Goal: Task Accomplishment & Management: Use online tool/utility

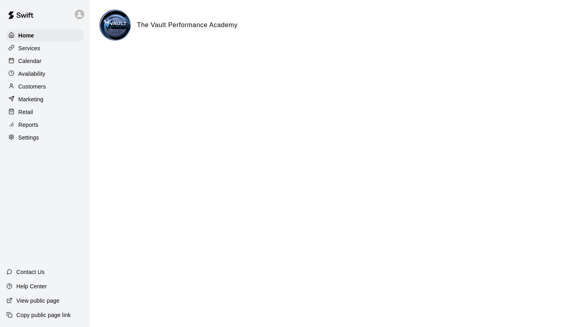
click at [26, 61] on p "Calendar" at bounding box center [29, 61] width 23 height 8
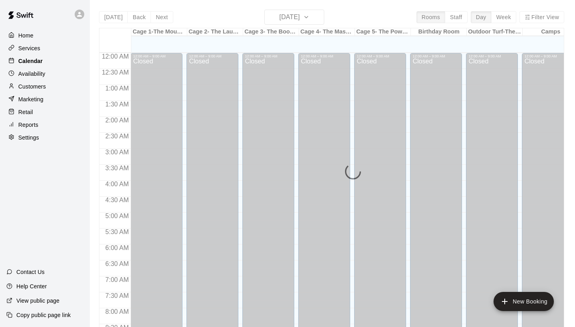
scroll to position [459, 0]
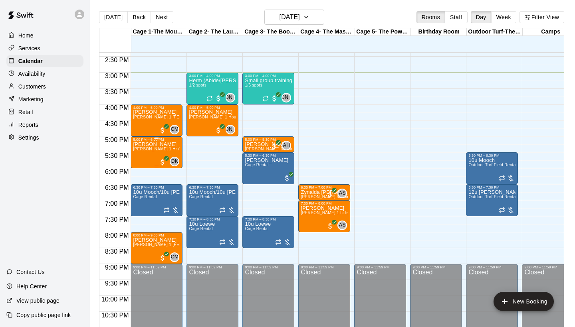
click at [146, 151] on span "[PERSON_NAME] 1 Hr (pitching/hitting/or fielding lesson)" at bounding box center [187, 149] width 109 height 4
click at [141, 175] on img "edit" at bounding box center [141, 174] width 9 height 9
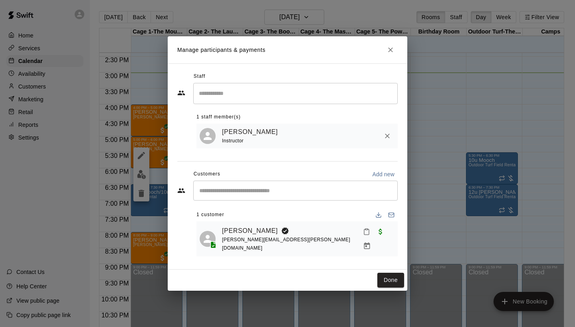
click at [384, 140] on icon "Remove" at bounding box center [387, 136] width 8 height 8
click at [226, 101] on input "Search staff" at bounding box center [295, 94] width 197 height 14
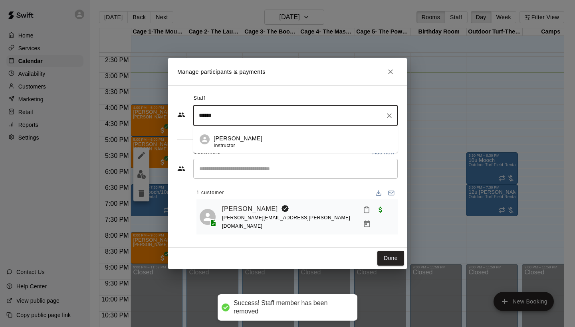
click at [228, 150] on div "[PERSON_NAME] Instructor" at bounding box center [237, 142] width 49 height 16
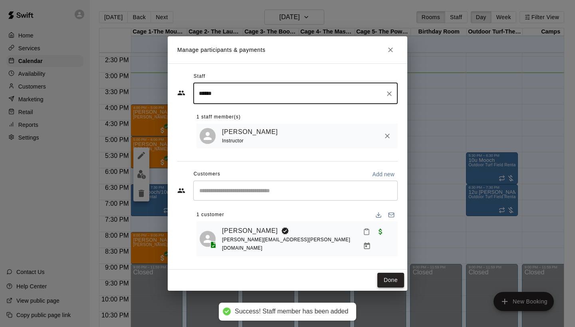
type input "******"
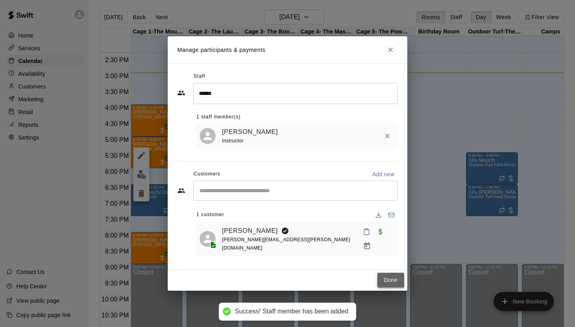
click at [386, 276] on button "Done" at bounding box center [390, 280] width 27 height 15
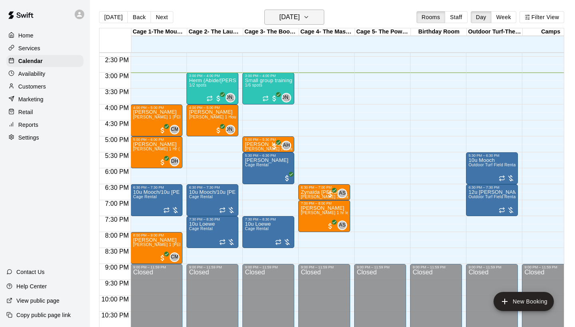
click at [300, 20] on h6 "[DATE]" at bounding box center [289, 17] width 20 height 11
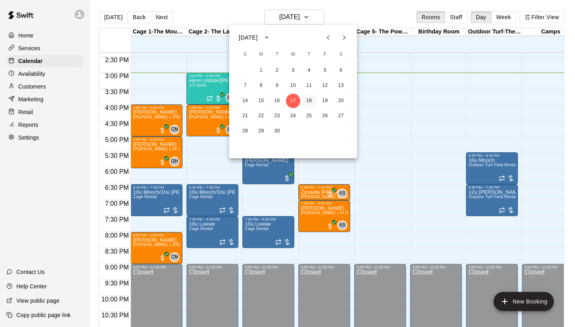
click at [309, 103] on button "18" at bounding box center [309, 101] width 14 height 14
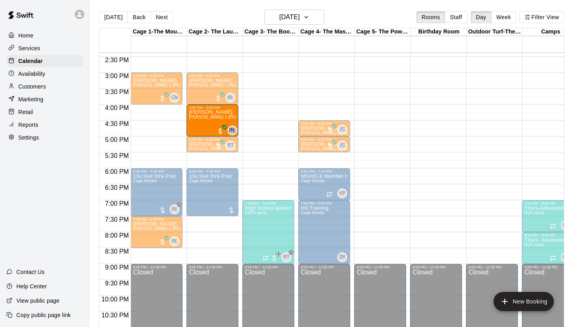
drag, startPoint x: 156, startPoint y: 117, endPoint x: 219, endPoint y: 122, distance: 63.6
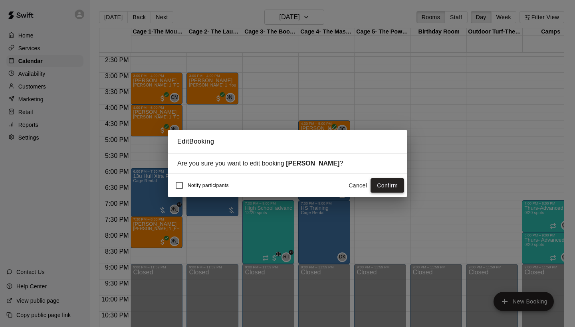
click at [388, 187] on button "Confirm" at bounding box center [387, 185] width 34 height 15
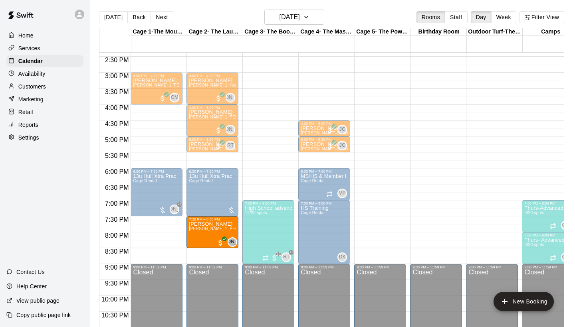
drag, startPoint x: 142, startPoint y: 229, endPoint x: 199, endPoint y: 231, distance: 57.9
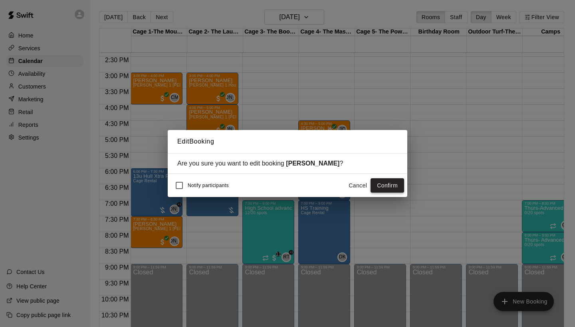
click at [399, 188] on button "Confirm" at bounding box center [387, 185] width 34 height 15
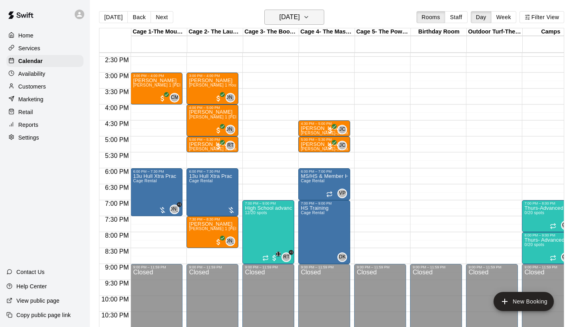
click at [292, 19] on h6 "[DATE]" at bounding box center [289, 17] width 20 height 11
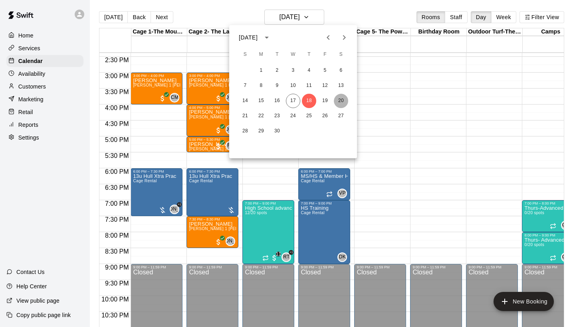
click at [342, 102] on button "20" at bounding box center [341, 101] width 14 height 14
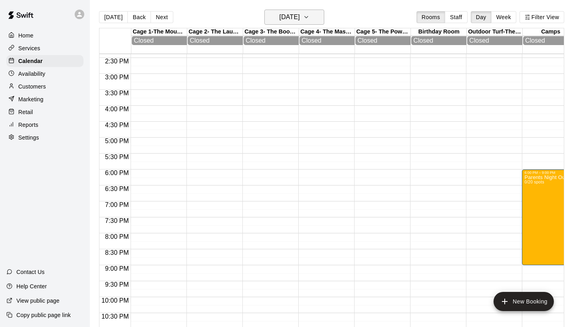
click at [312, 19] on button "[DATE]" at bounding box center [294, 17] width 60 height 15
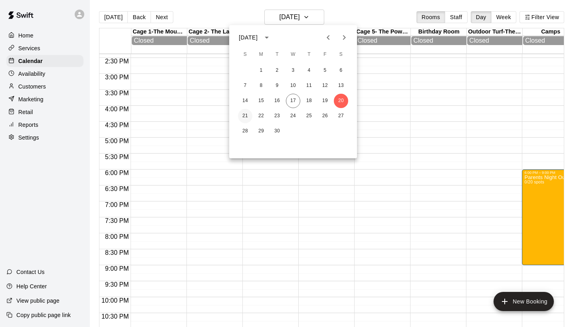
click at [245, 114] on button "21" at bounding box center [245, 116] width 14 height 14
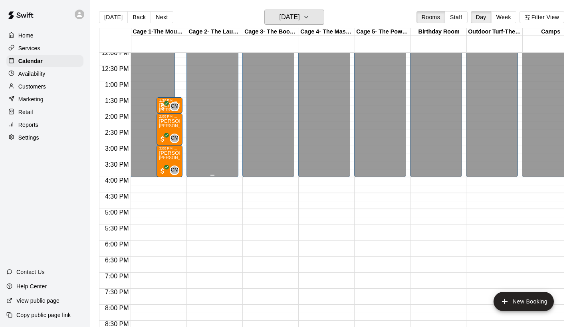
scroll to position [387, 0]
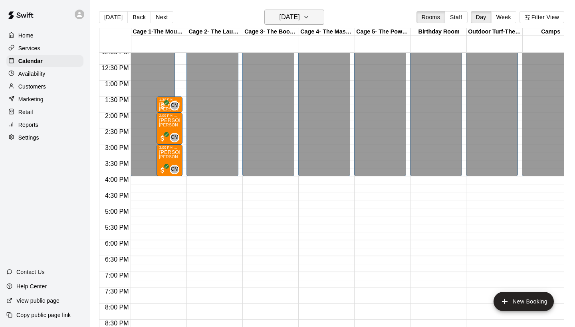
click at [300, 12] on h6 "[DATE]" at bounding box center [289, 17] width 20 height 11
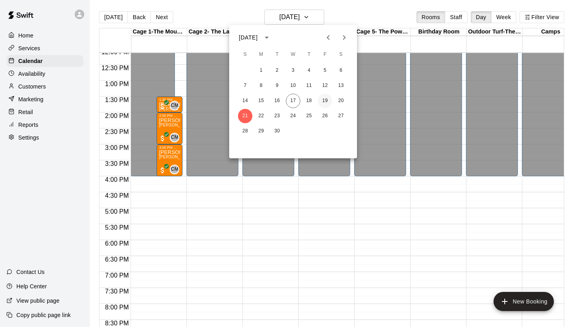
click at [328, 100] on button "19" at bounding box center [325, 101] width 14 height 14
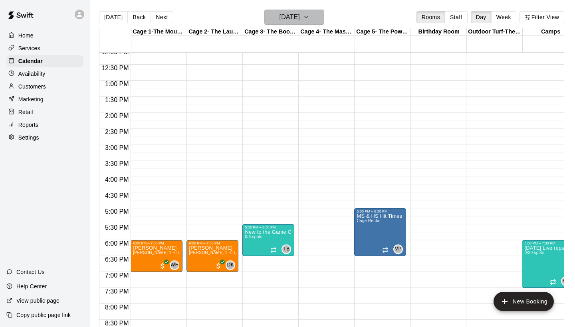
click at [309, 20] on icon "button" at bounding box center [306, 17] width 6 height 10
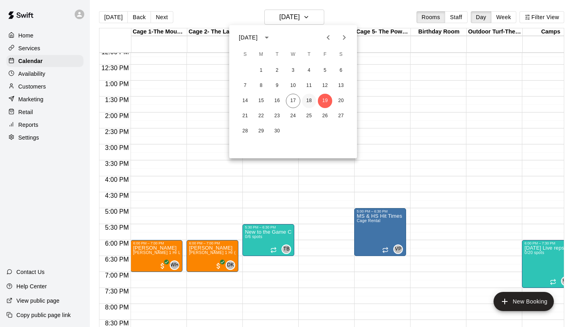
click at [310, 99] on button "18" at bounding box center [309, 101] width 14 height 14
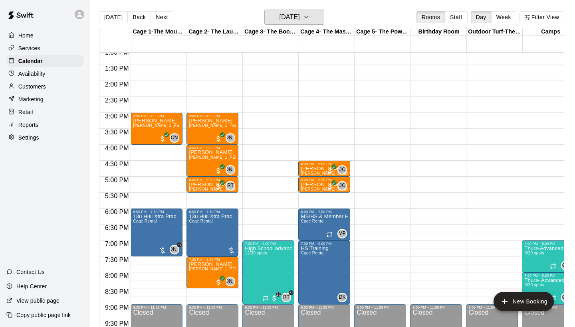
scroll to position [420, 0]
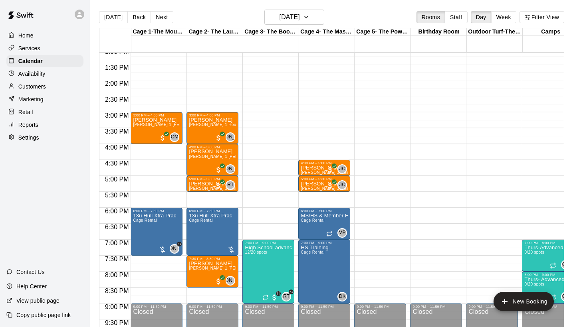
click at [33, 122] on p "Reports" at bounding box center [28, 125] width 20 height 8
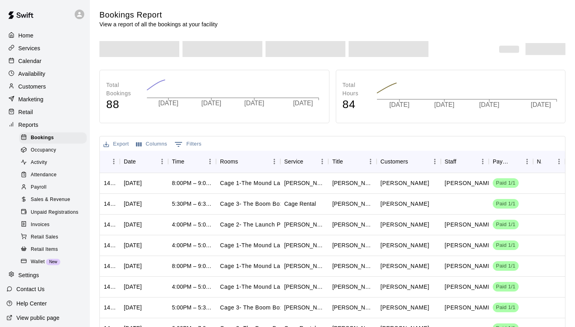
click at [43, 188] on span "Payroll" at bounding box center [39, 188] width 16 height 8
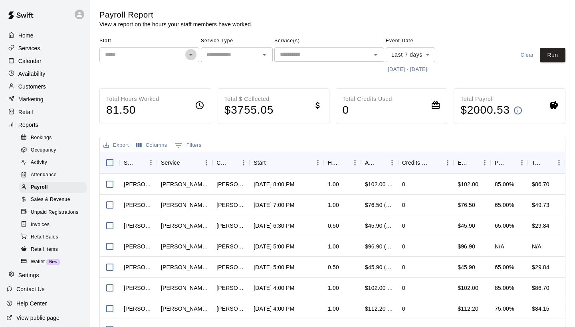
click at [190, 56] on icon "Open" at bounding box center [191, 55] width 10 height 10
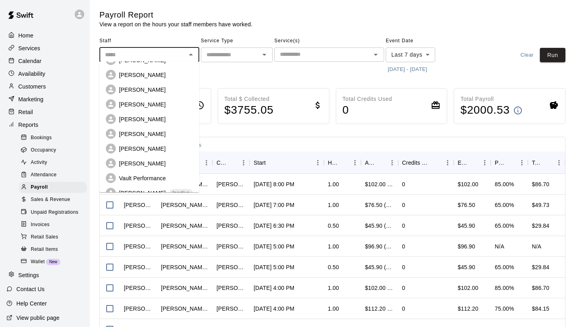
scroll to position [137, 0]
click at [160, 144] on p "[PERSON_NAME]" at bounding box center [142, 148] width 47 height 8
type input "**********"
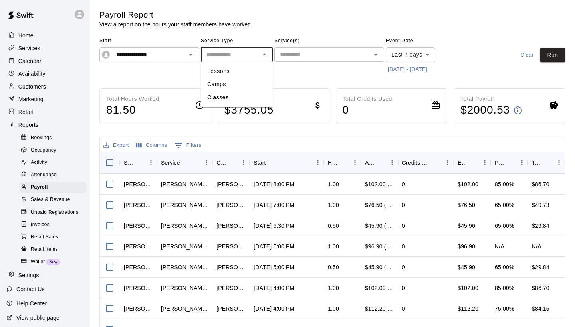
click at [228, 54] on input "text" at bounding box center [230, 55] width 54 height 10
click at [225, 68] on li "Lessons" at bounding box center [237, 71] width 72 height 13
type input "*******"
click at [416, 68] on button "[DATE] - [DATE]" at bounding box center [406, 69] width 43 height 12
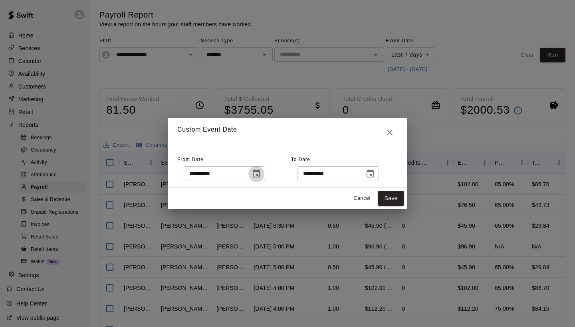
click at [261, 170] on icon "Choose date, selected date is Sep 10, 2025" at bounding box center [256, 174] width 10 height 10
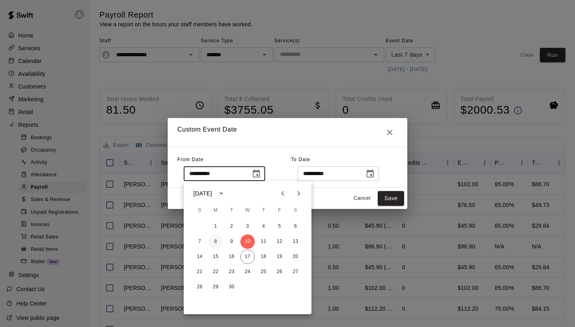
click at [213, 244] on button "8" at bounding box center [215, 242] width 14 height 14
type input "**********"
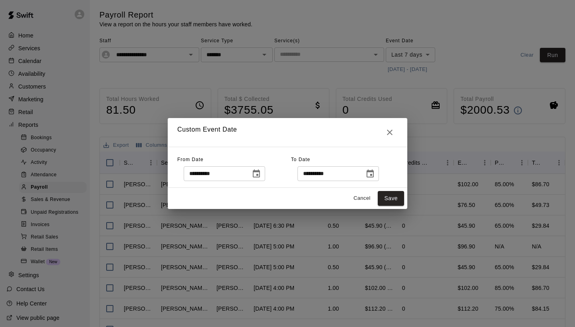
click at [375, 177] on icon "Choose date, selected date is Sep 17, 2025" at bounding box center [370, 174] width 10 height 10
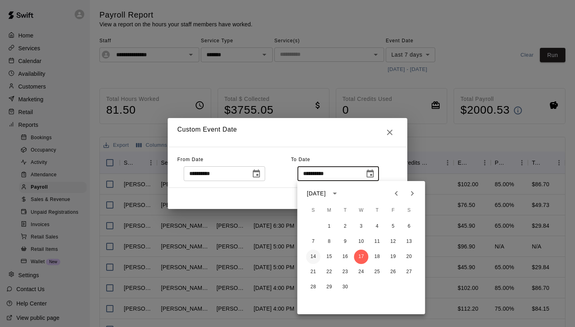
click at [313, 259] on button "14" at bounding box center [313, 257] width 14 height 14
type input "**********"
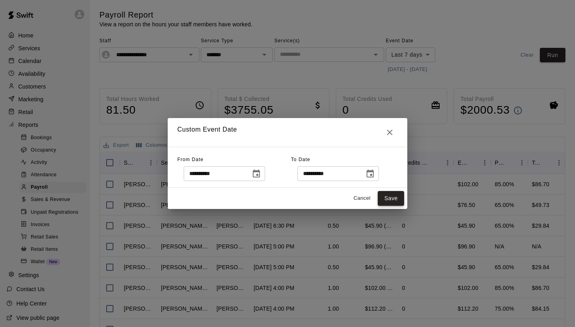
click at [382, 200] on button "Save" at bounding box center [390, 198] width 26 height 15
type input "******"
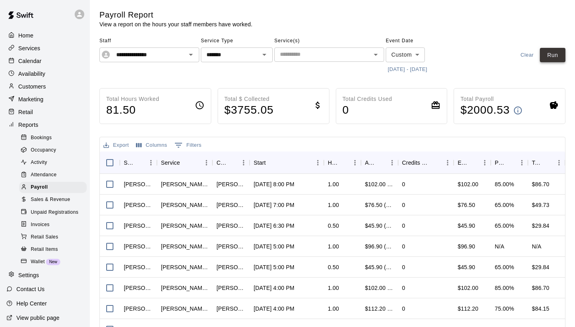
click at [553, 55] on button "Run" at bounding box center [552, 55] width 26 height 15
click at [411, 71] on button "[DATE] - [DATE]" at bounding box center [406, 69] width 43 height 12
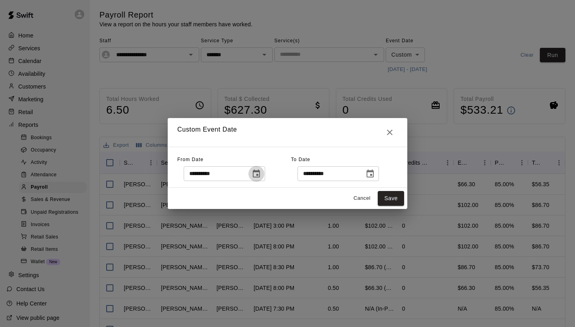
click at [260, 174] on icon "Choose date, selected date is Sep 8, 2025" at bounding box center [256, 174] width 7 height 8
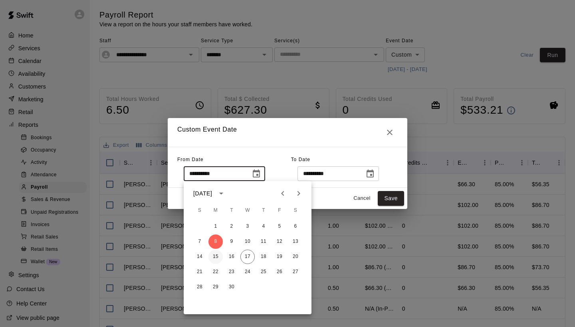
click at [216, 256] on button "15" at bounding box center [215, 257] width 14 height 14
type input "**********"
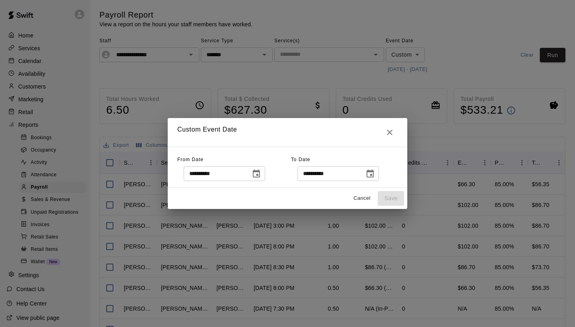
click at [375, 176] on icon "Choose date, selected date is Sep 14, 2025" at bounding box center [370, 174] width 10 height 10
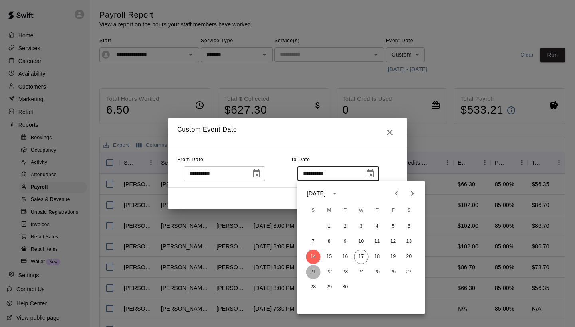
click at [311, 268] on button "21" at bounding box center [313, 272] width 14 height 14
type input "**********"
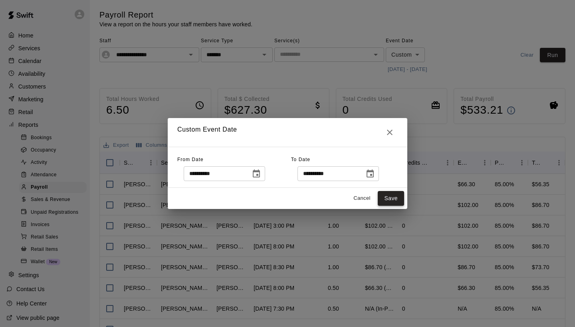
click at [382, 202] on button "Save" at bounding box center [390, 198] width 26 height 15
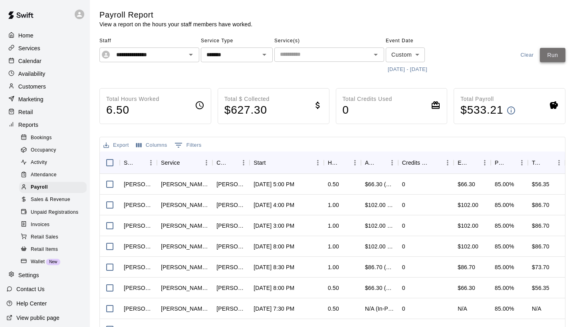
click at [550, 48] on button "Run" at bounding box center [552, 55] width 26 height 15
